Goal: Navigation & Orientation: Find specific page/section

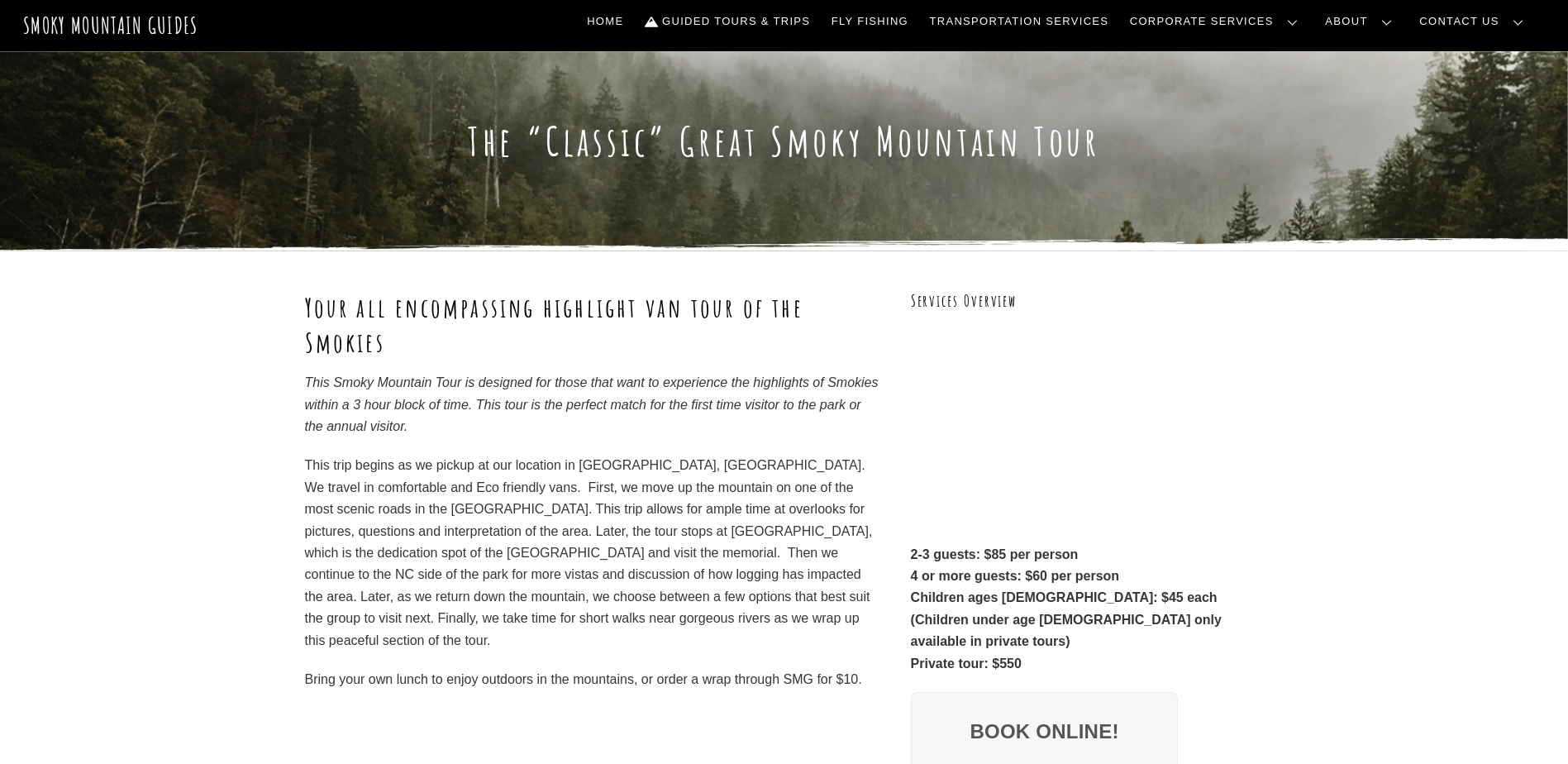
click at [1318, 339] on div "Your all encompassing highlight van tour of the Smokies This Smoky Mountain Tou…" at bounding box center [784, 572] width 1568 height 641
click at [816, 17] on link "Guided Tours & Trips" at bounding box center [727, 21] width 179 height 35
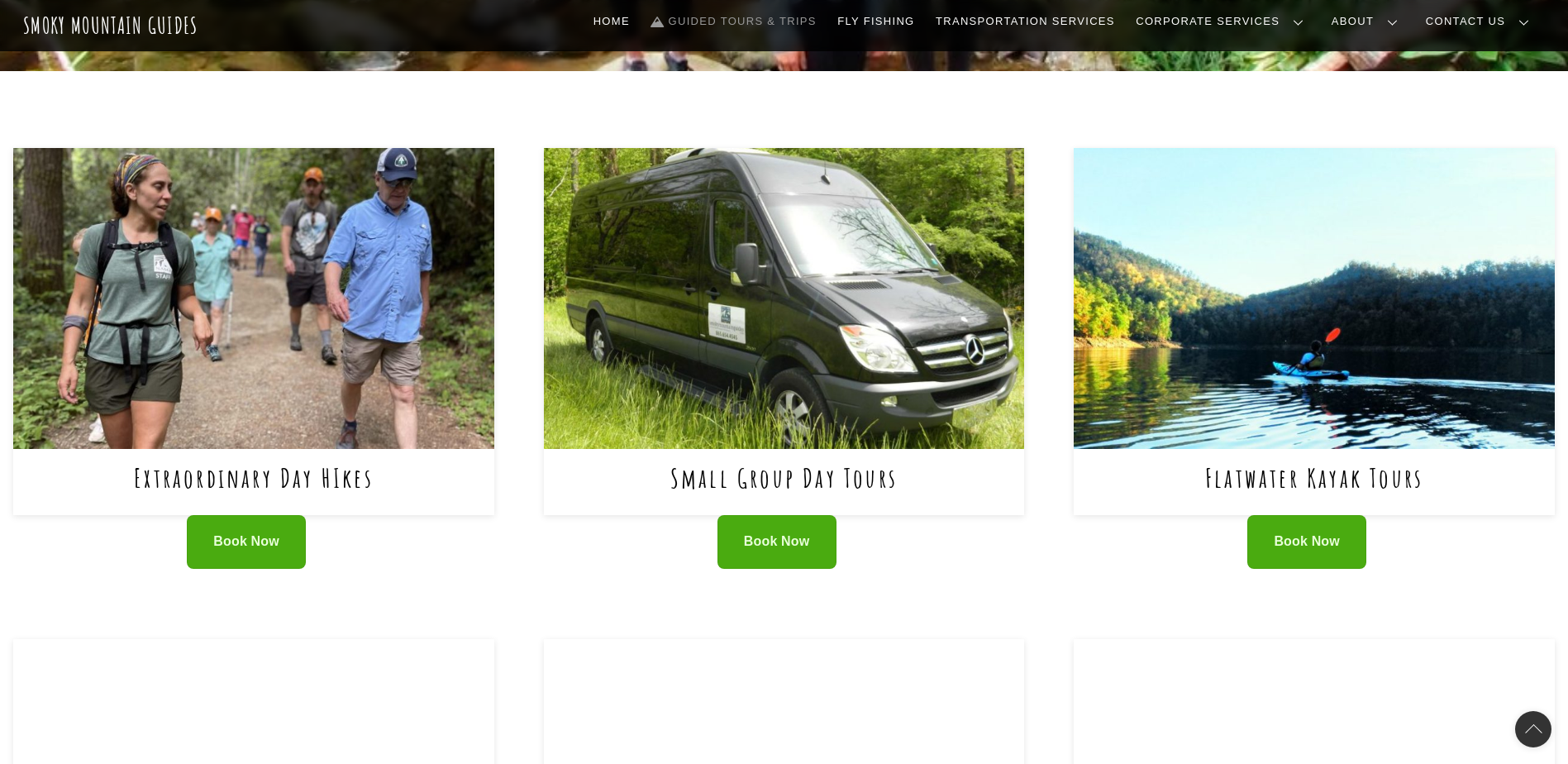
scroll to position [579, 0]
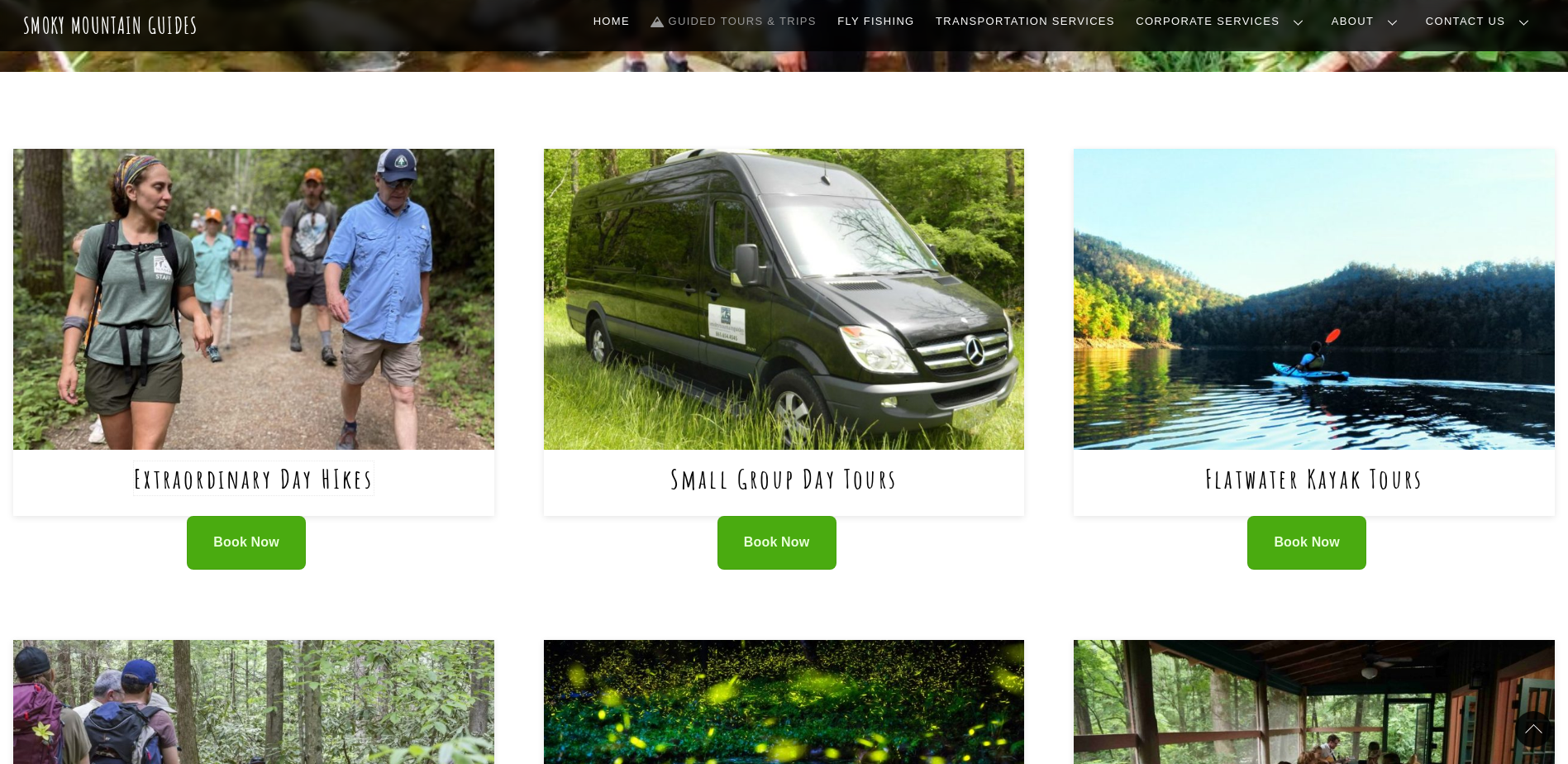
click at [270, 461] on link "Extraordinary Day HIkes" at bounding box center [253, 478] width 240 height 34
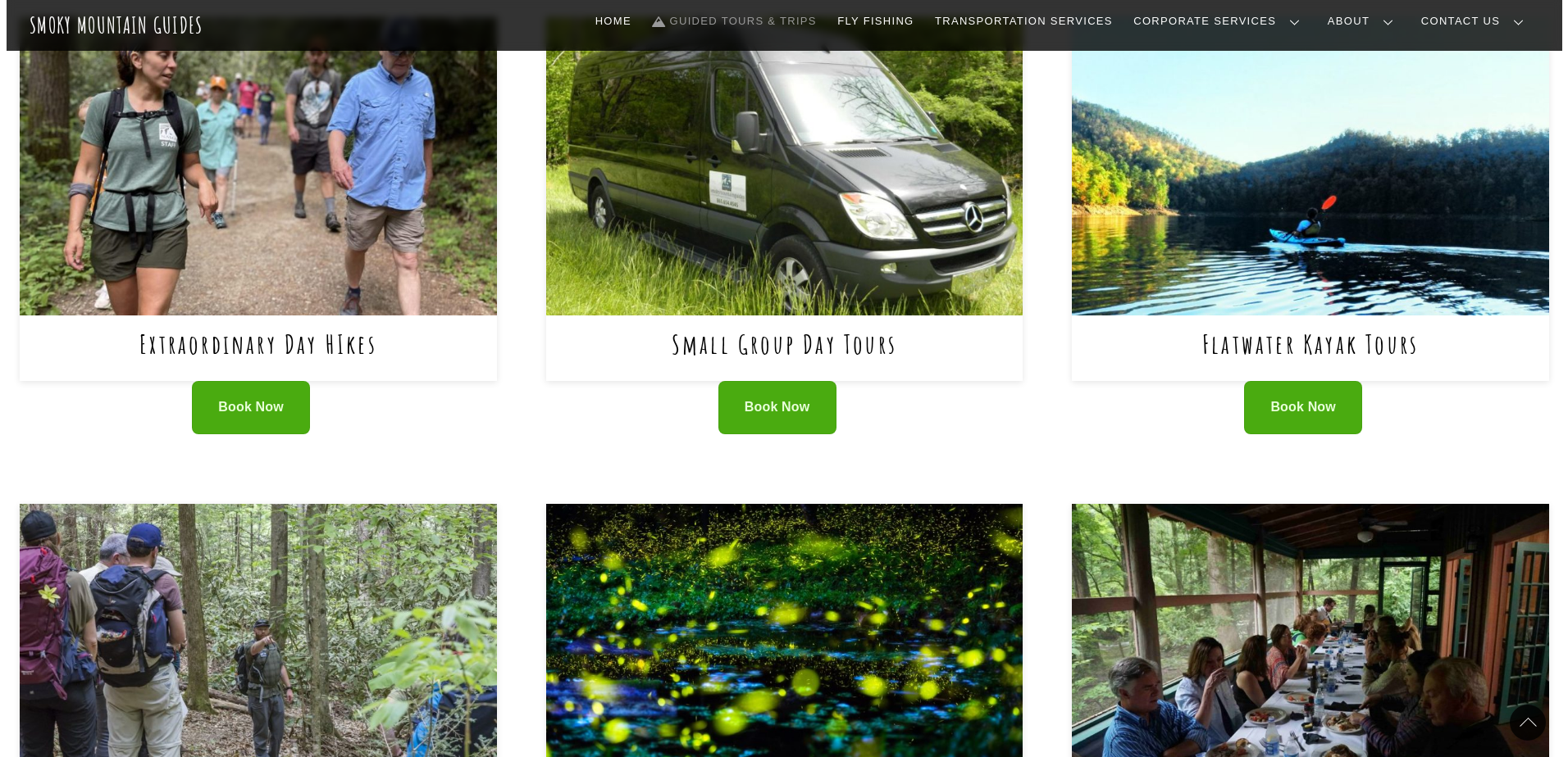
scroll to position [656, 0]
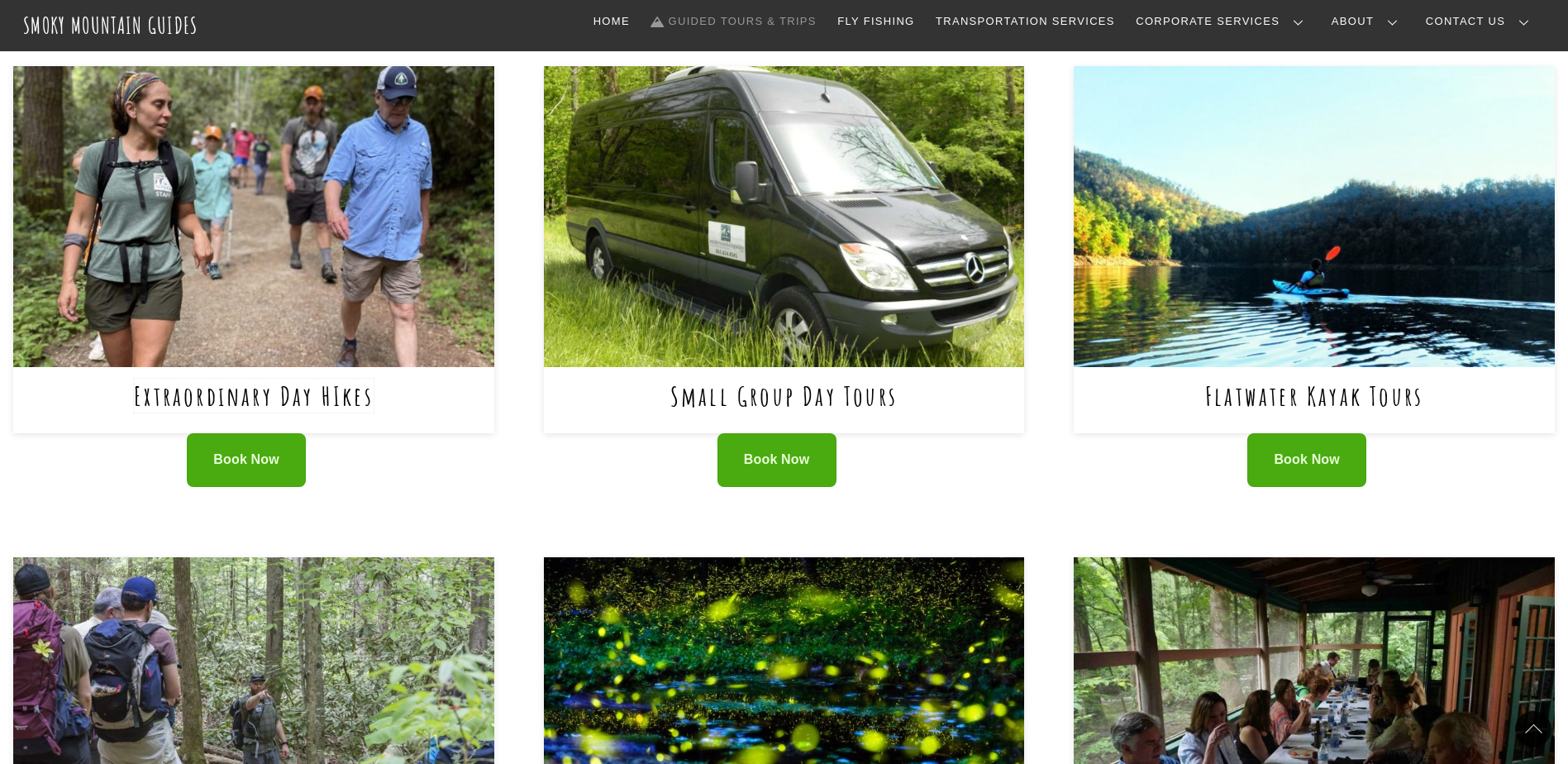
click at [247, 379] on link "Extraordinary Day HIkes" at bounding box center [253, 396] width 240 height 34
